Goal: Information Seeking & Learning: Find specific page/section

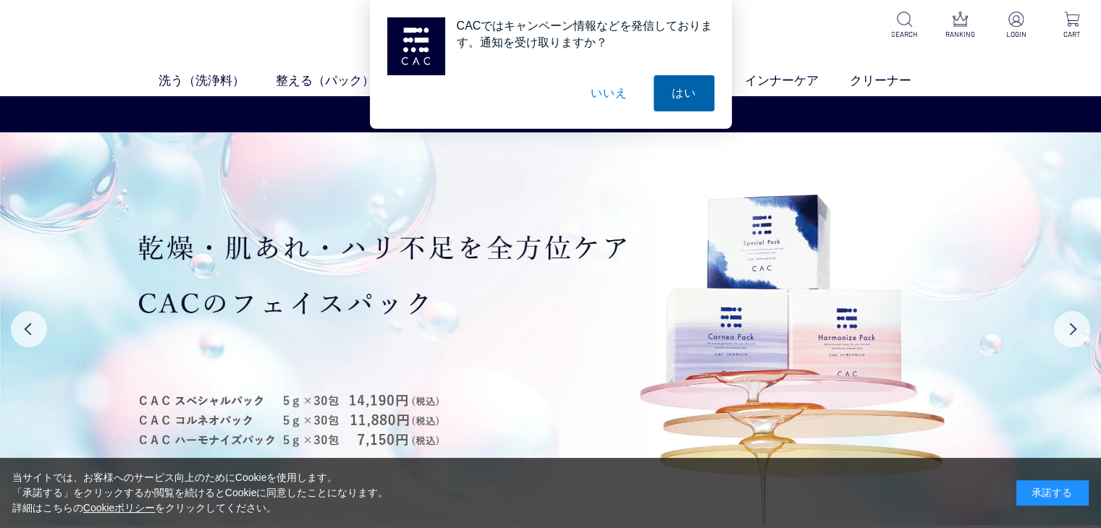
click at [699, 93] on button "はい" at bounding box center [683, 93] width 61 height 36
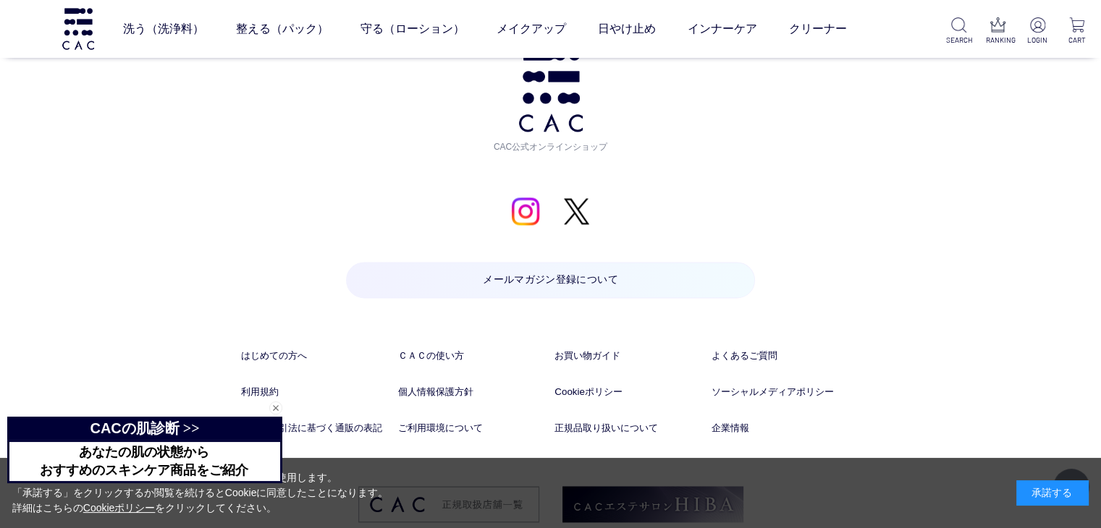
scroll to position [7482, 0]
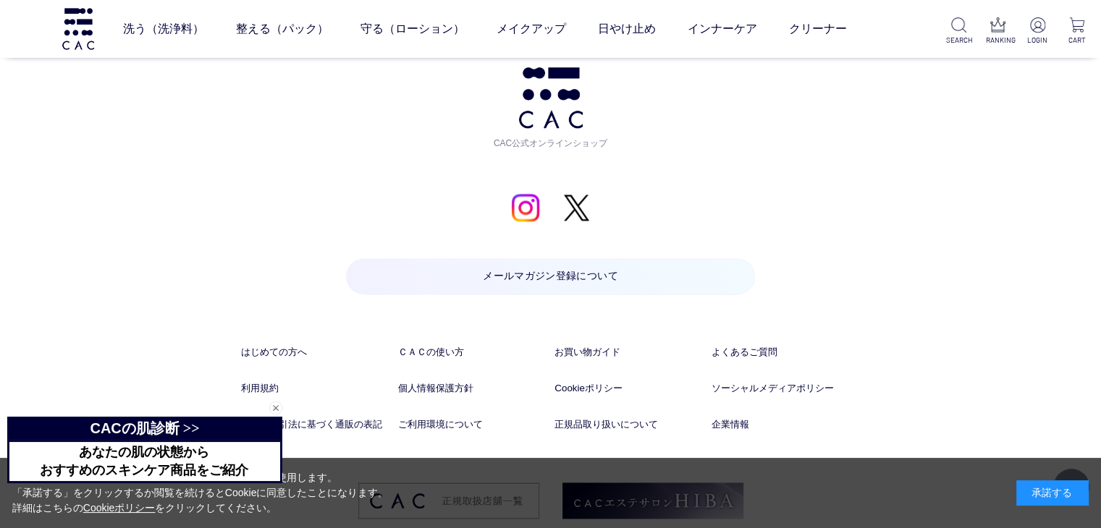
click at [275, 409] on div "閉じる" at bounding box center [275, 408] width 13 height 13
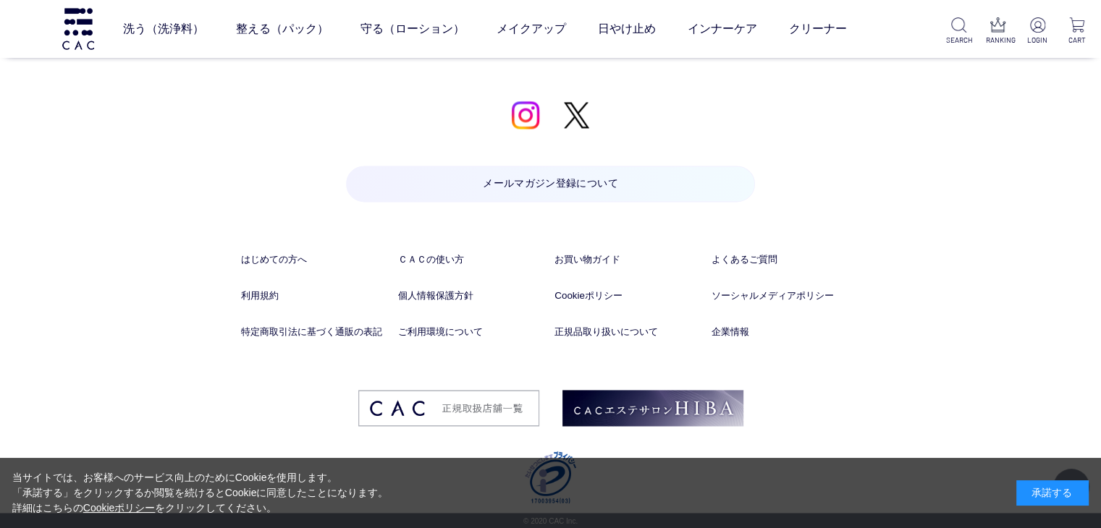
scroll to position [7575, 0]
click at [301, 333] on link "特定商取引法に基づく通販の表記" at bounding box center [315, 331] width 148 height 14
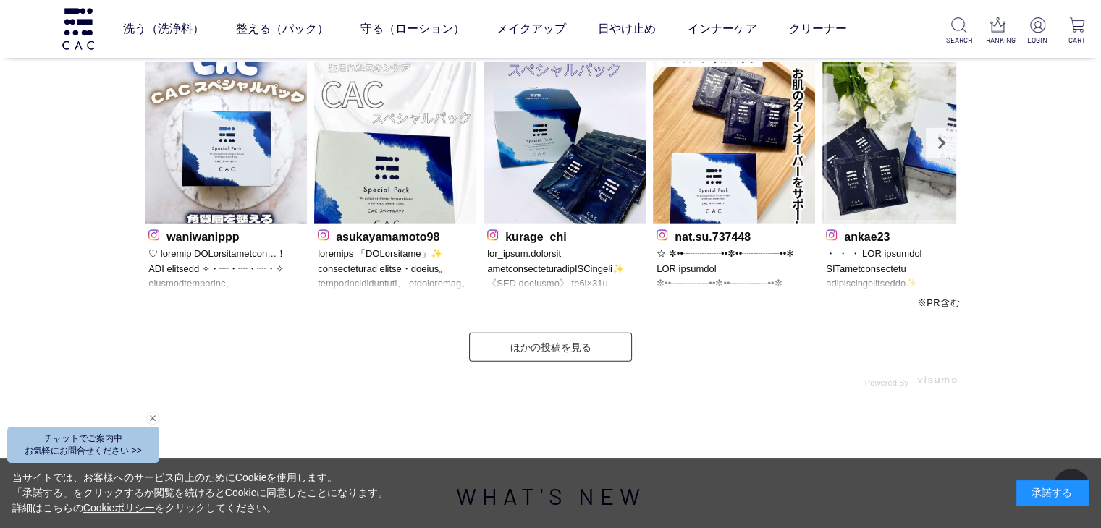
scroll to position [7557, 0]
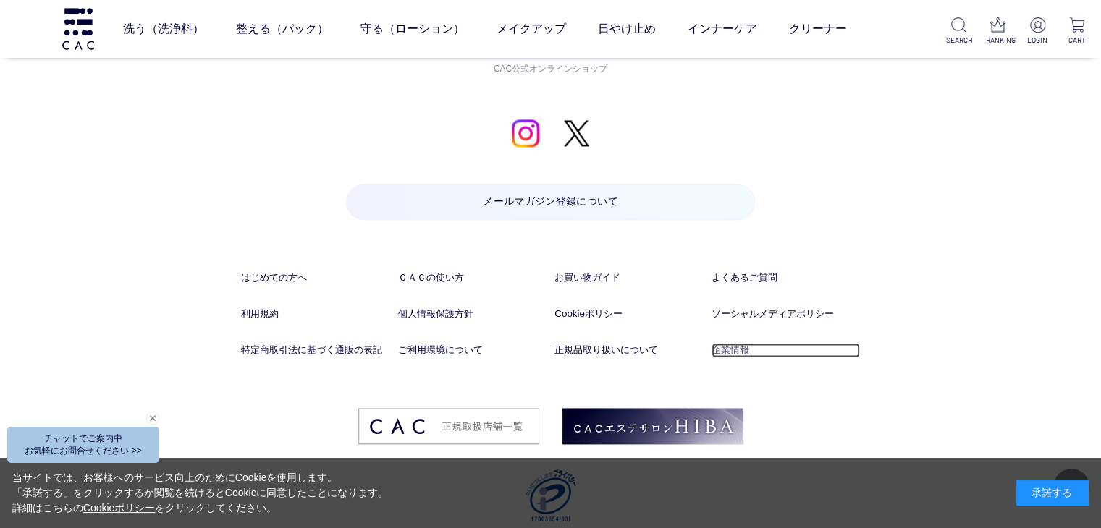
click at [722, 352] on link "企業情報" at bounding box center [785, 350] width 148 height 14
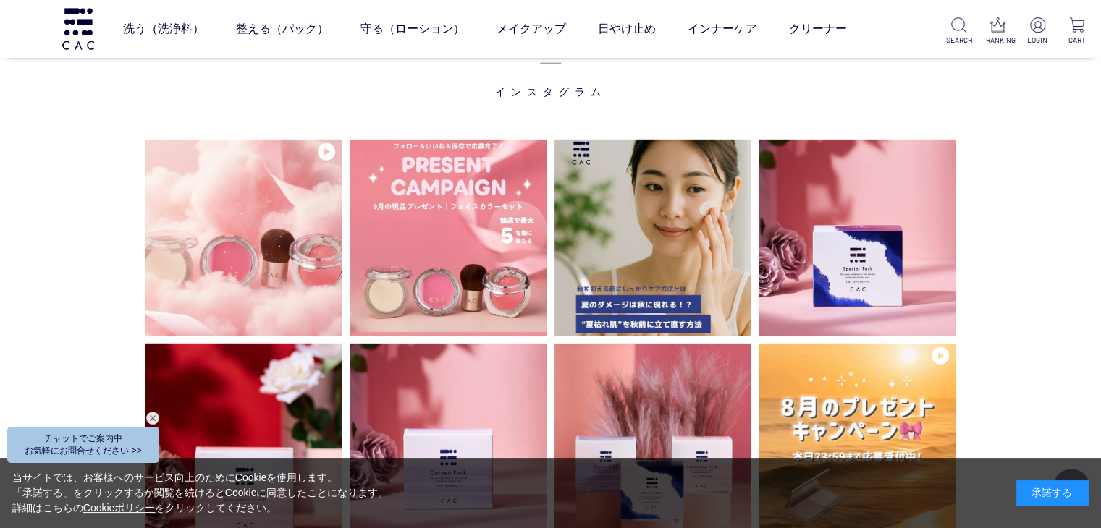
scroll to position [3649, 0]
